Goal: Transaction & Acquisition: Purchase product/service

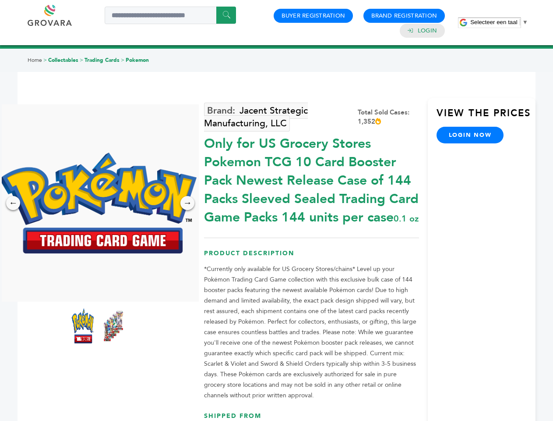
click at [499, 22] on span "Selecteer een taal" at bounding box center [494, 22] width 47 height 7
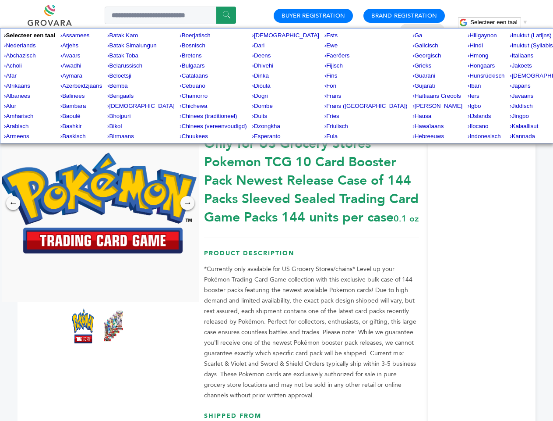
click at [98, 203] on img at bounding box center [98, 202] width 197 height 101
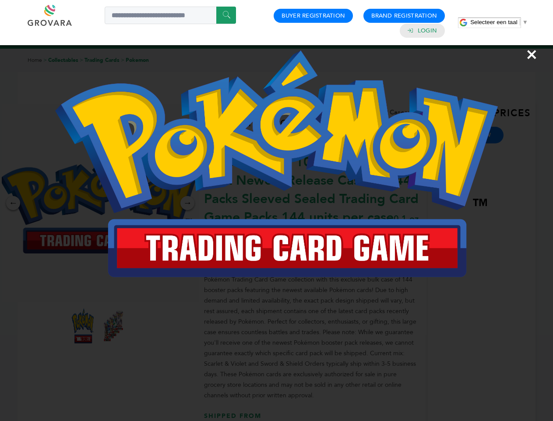
click at [13, 203] on div "×" at bounding box center [276, 210] width 553 height 421
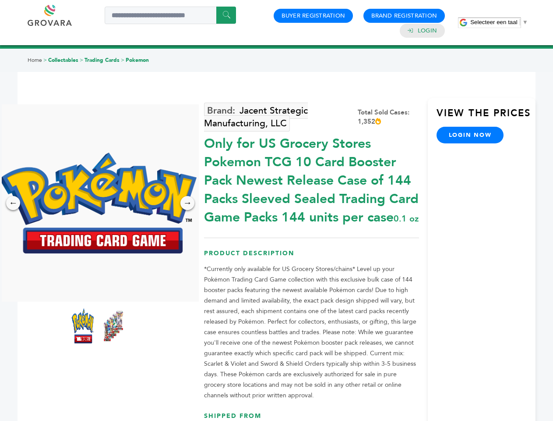
click at [188, 203] on div "→" at bounding box center [188, 203] width 14 height 14
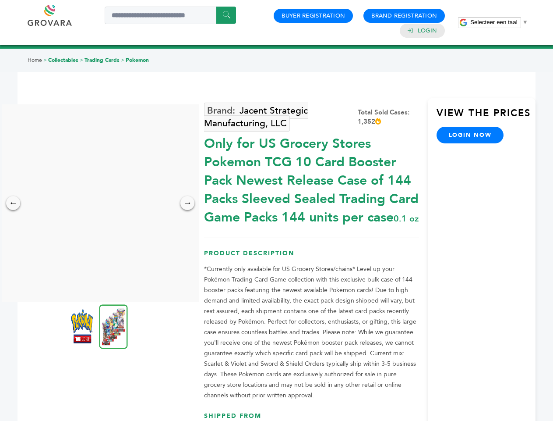
click at [83, 326] on img at bounding box center [82, 325] width 22 height 35
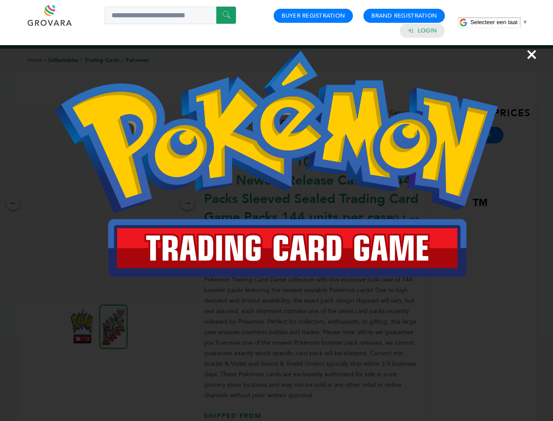
click at [113, 326] on div "×" at bounding box center [276, 210] width 553 height 421
